Goal: Information Seeking & Learning: Learn about a topic

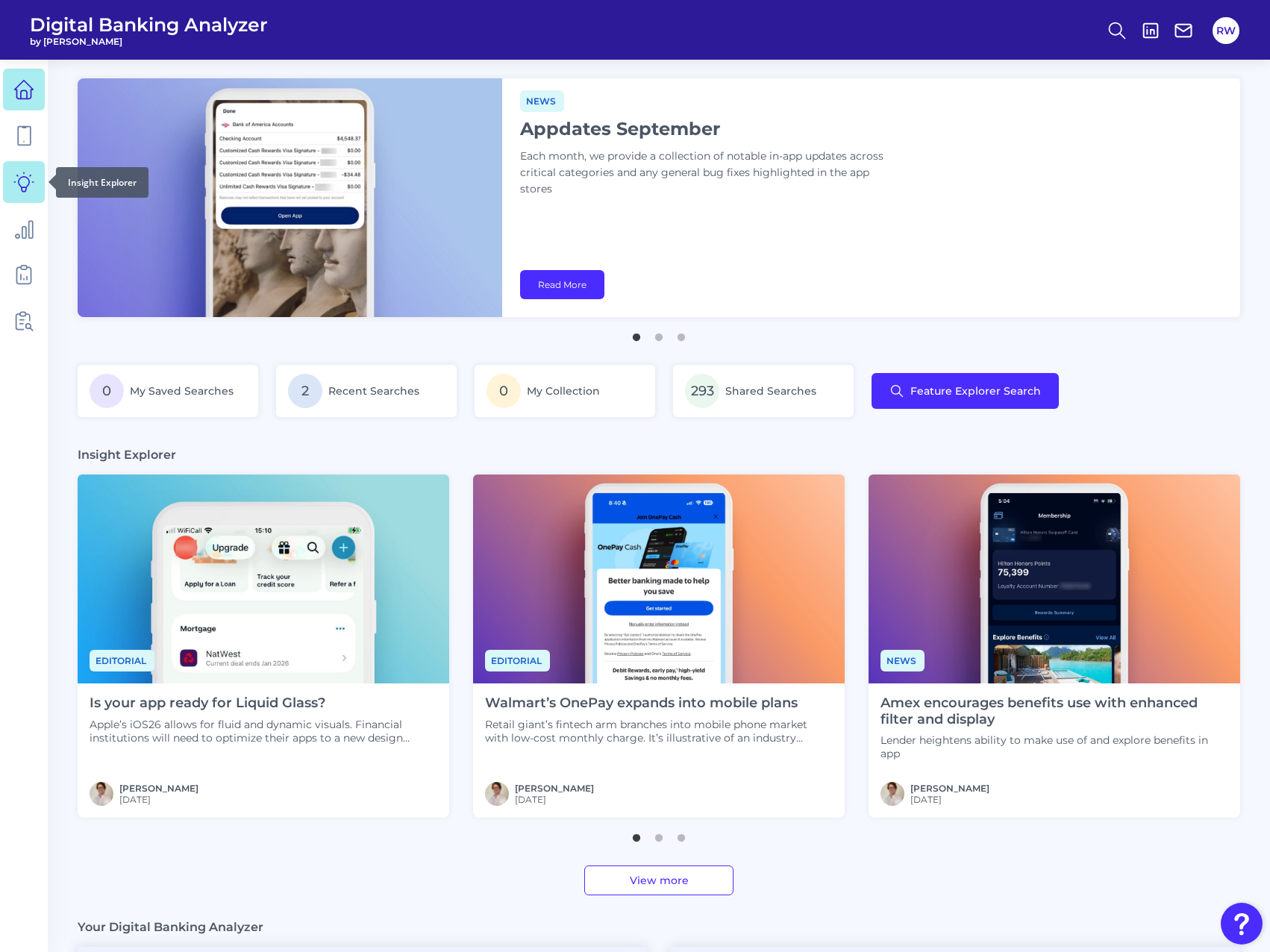
click at [24, 196] on link at bounding box center [24, 182] width 42 height 42
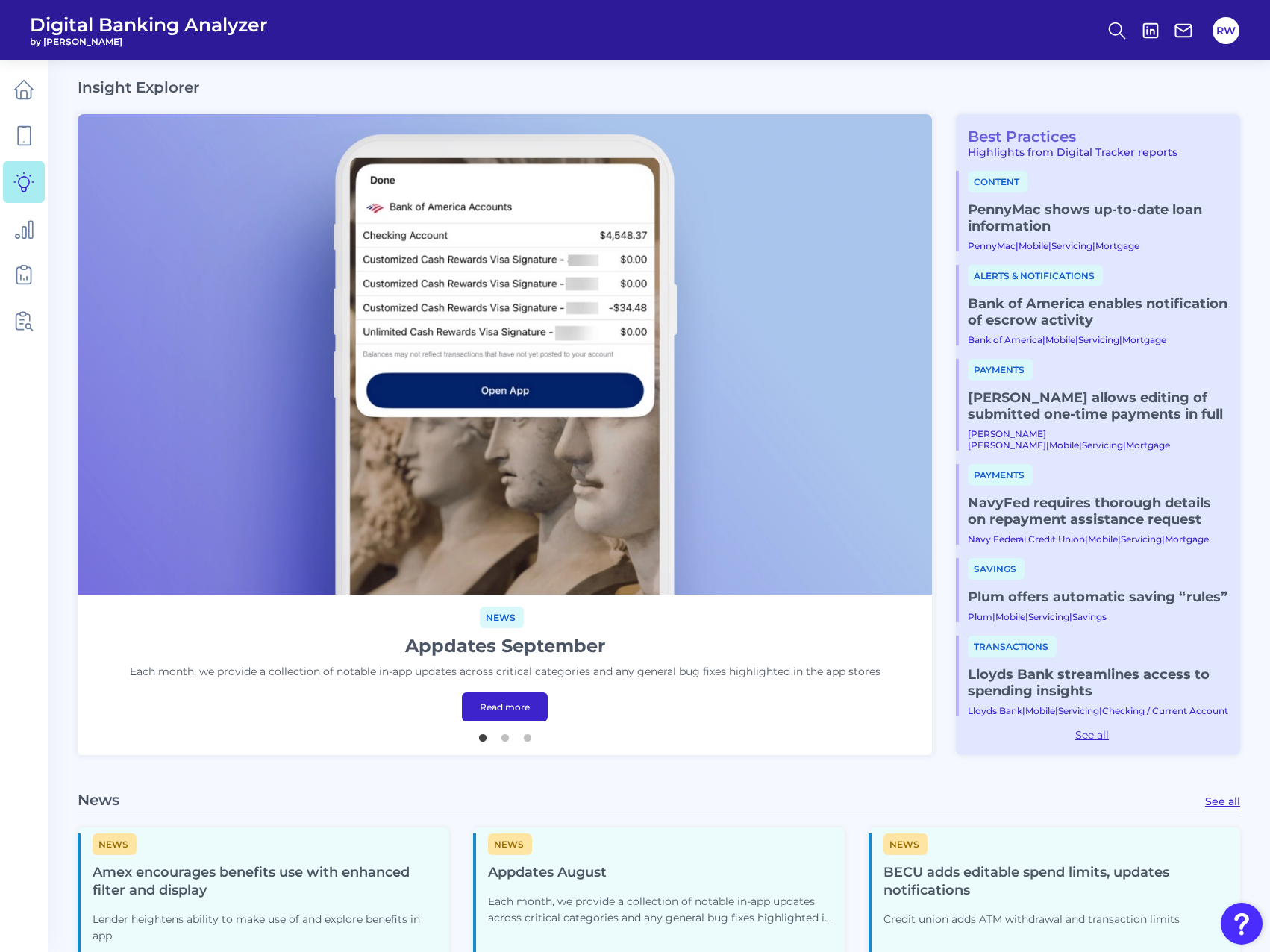
click at [1033, 131] on link "Best Practices" at bounding box center [1015, 137] width 120 height 18
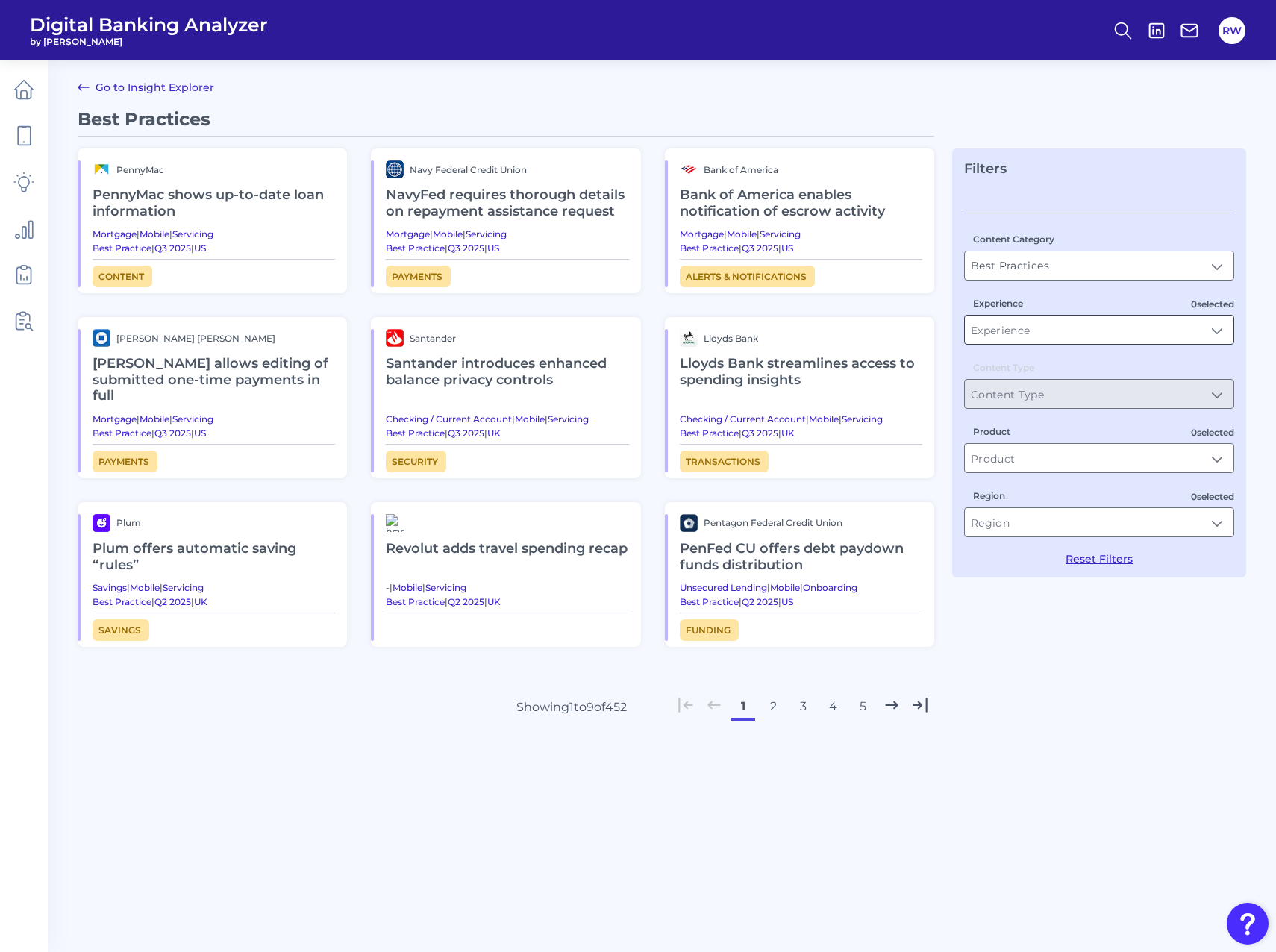
click at [1047, 319] on input "Experience" at bounding box center [1099, 329] width 269 height 28
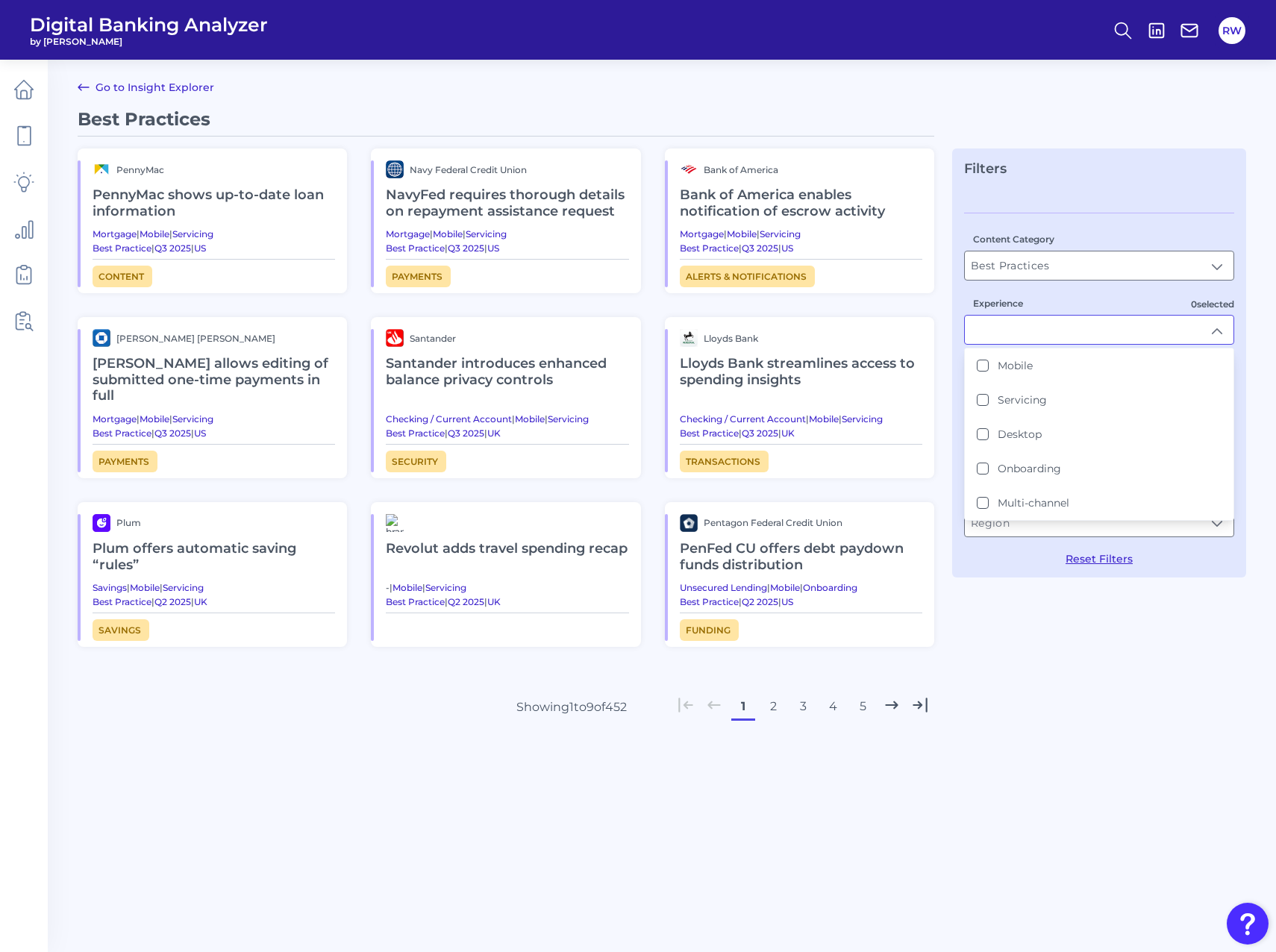
click at [1055, 170] on div "Filters" at bounding box center [1099, 168] width 270 height 16
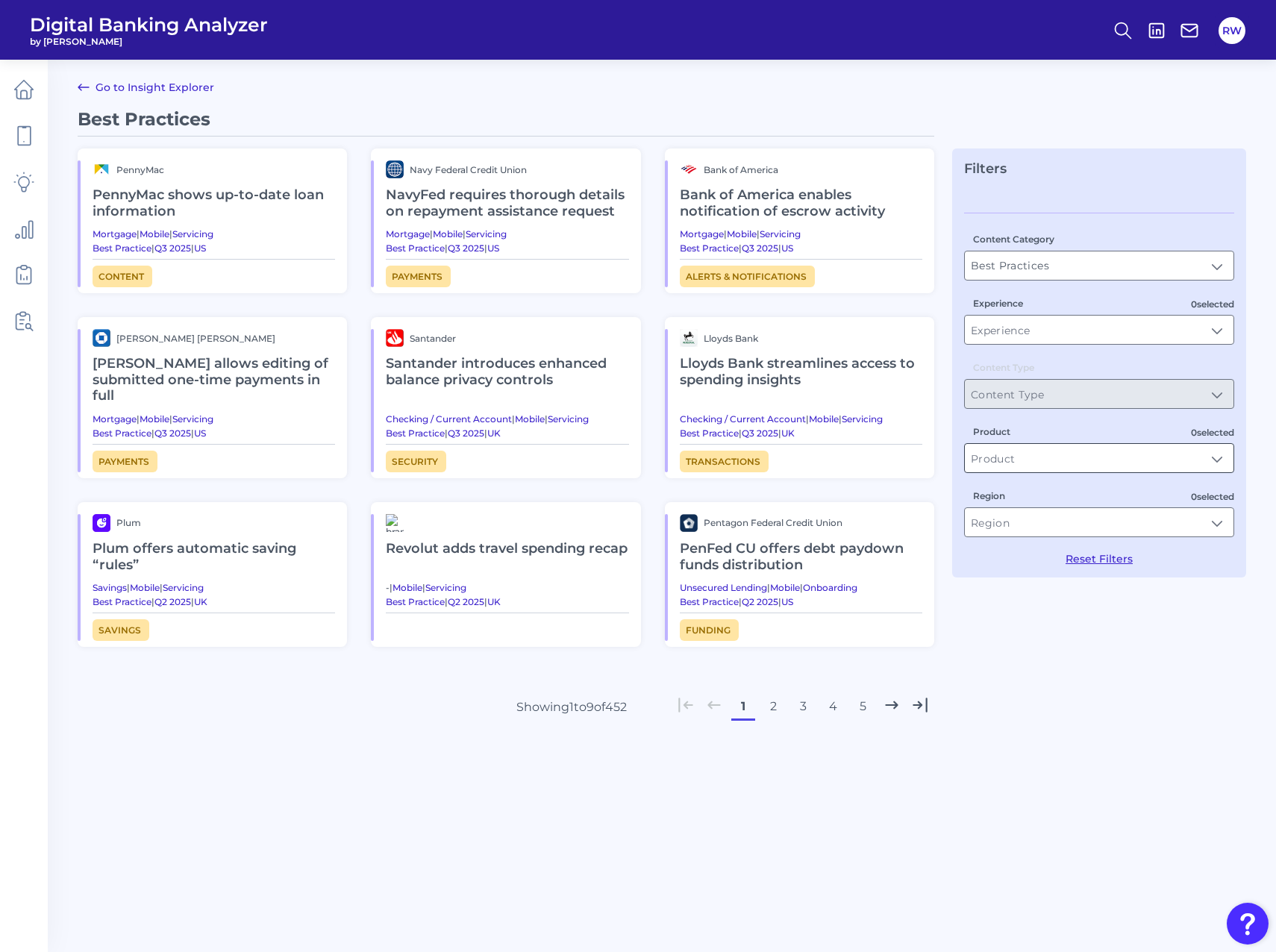
click at [1065, 459] on input "Product" at bounding box center [1099, 457] width 269 height 28
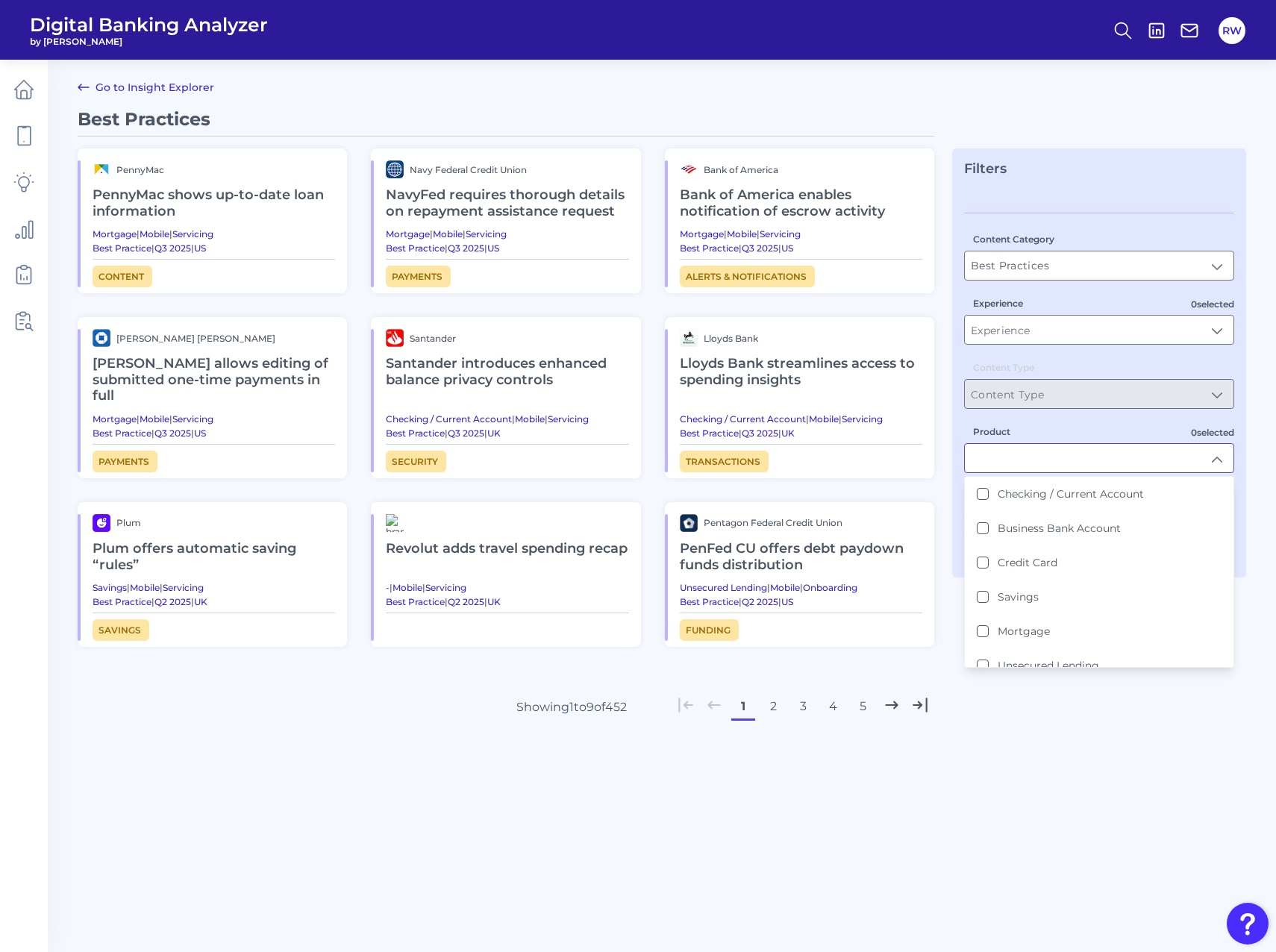
click at [1065, 436] on div "Product Checking / Current Account Business Bank Account Credit Card Savings Mo…" at bounding box center [1099, 448] width 270 height 49
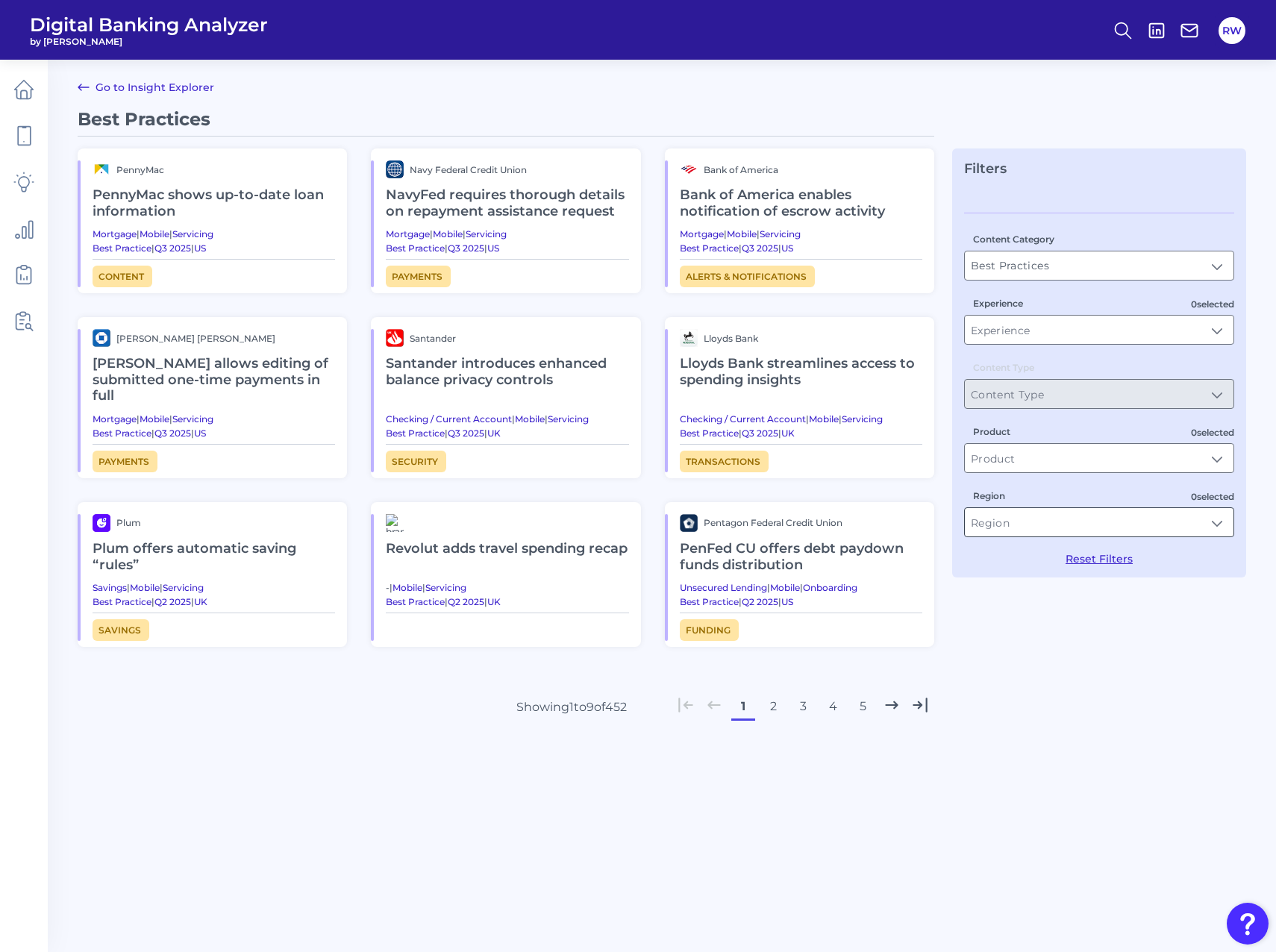
click at [1127, 519] on input "Region" at bounding box center [1099, 522] width 269 height 28
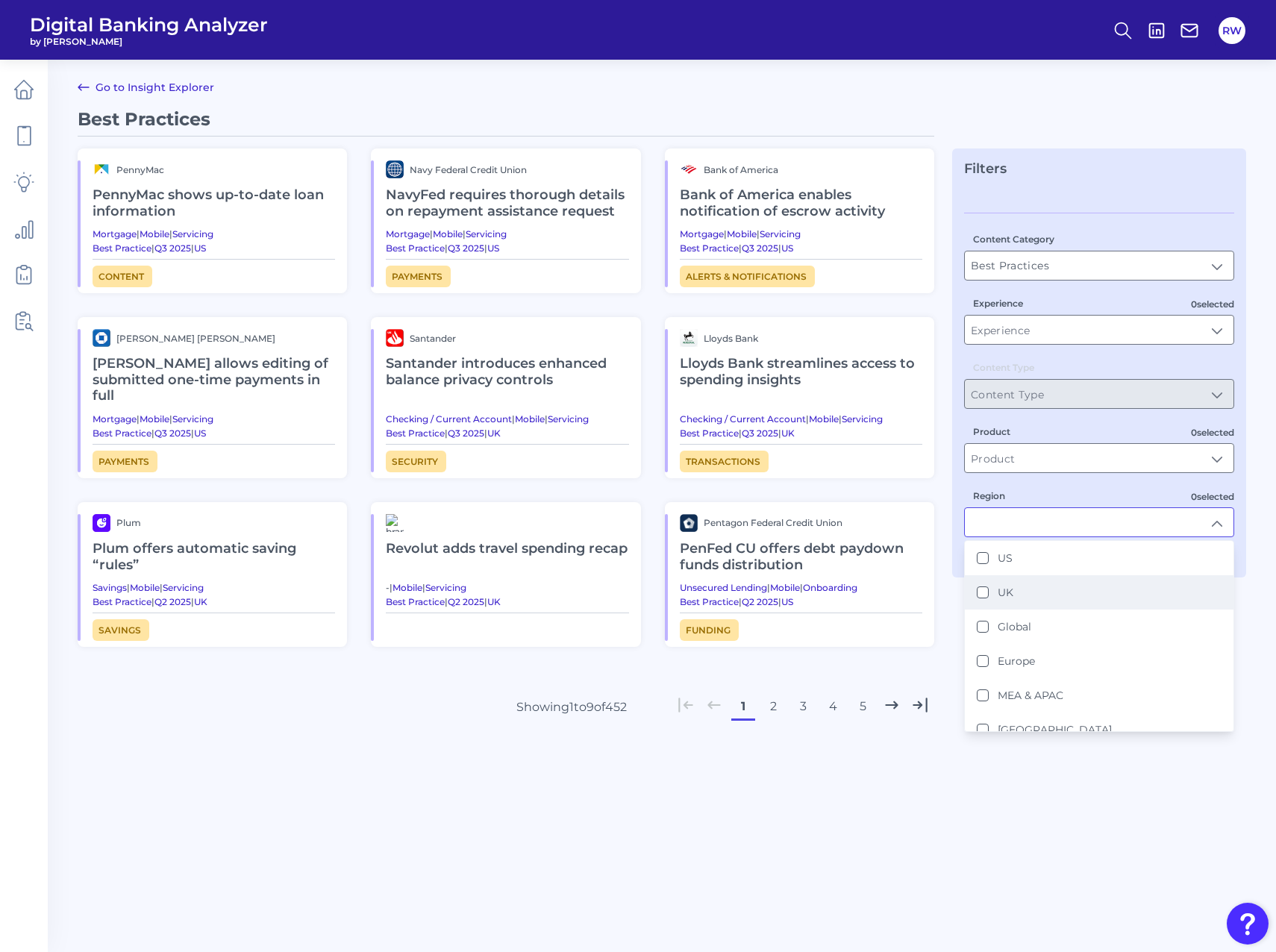
click at [1043, 594] on li "UK" at bounding box center [1099, 592] width 269 height 34
type input "UK"
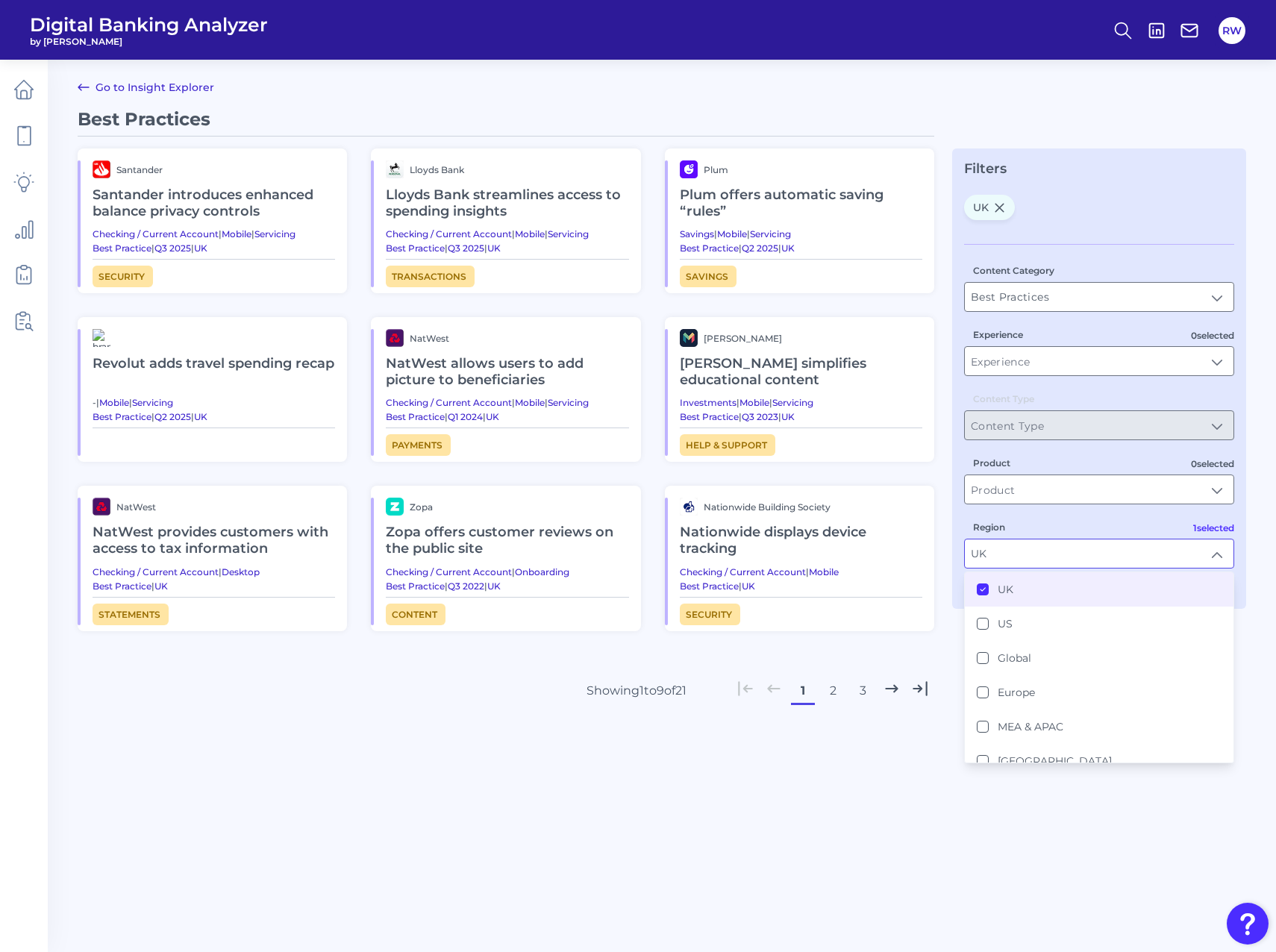
click at [956, 508] on div "Filters UK Content Category Best Practices Best Practices 0 selected Experience…" at bounding box center [1099, 378] width 294 height 460
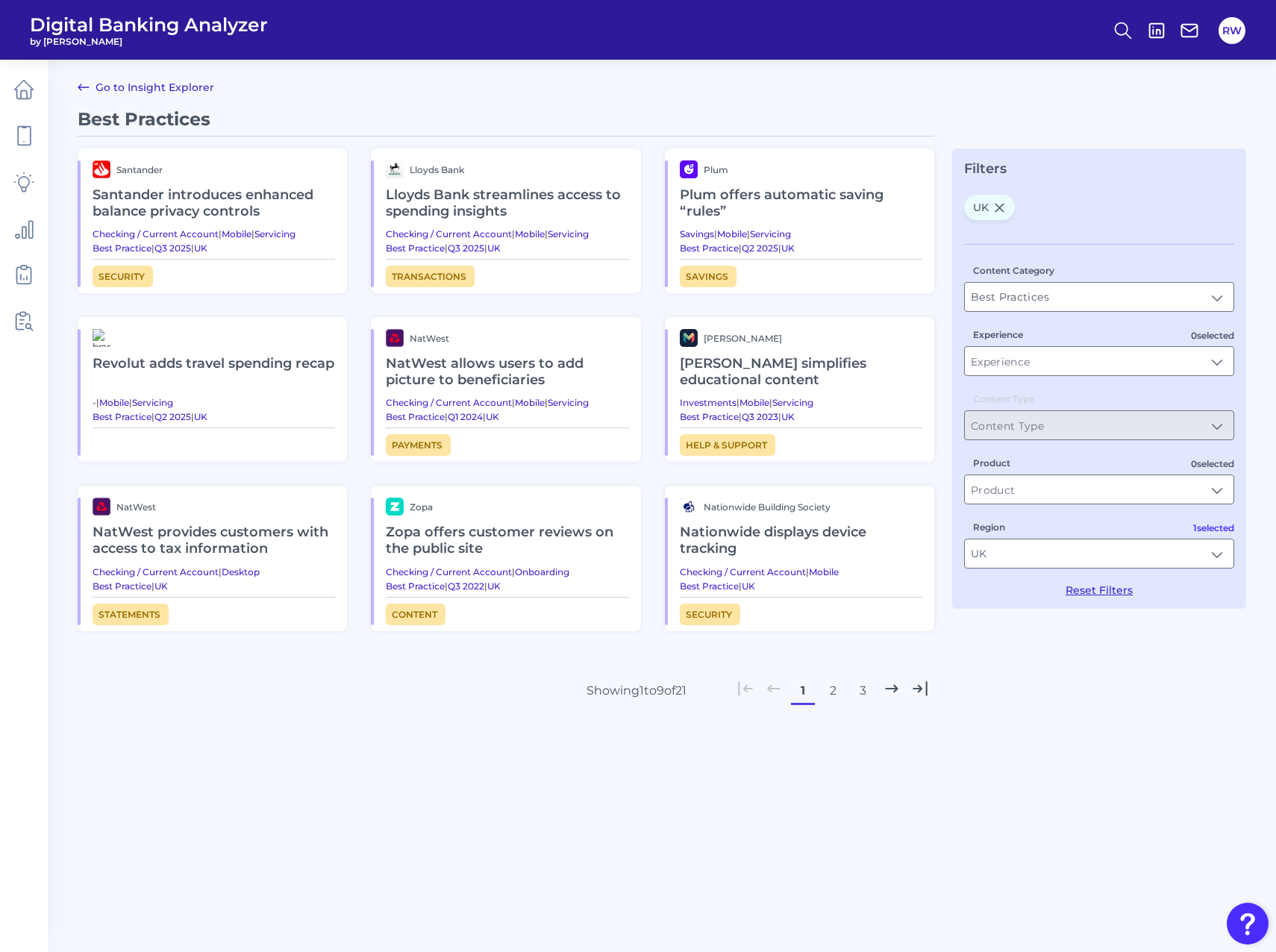
click at [470, 308] on div "Santander Santander introduces enhanced balance privacy controls Checking / Cur…" at bounding box center [506, 390] width 856 height 483
click at [1197, 755] on div "Best Practices Santander Santander introduces enhanced balance privacy controls…" at bounding box center [662, 459] width 1168 height 702
